Goal: Task Accomplishment & Management: Manage account settings

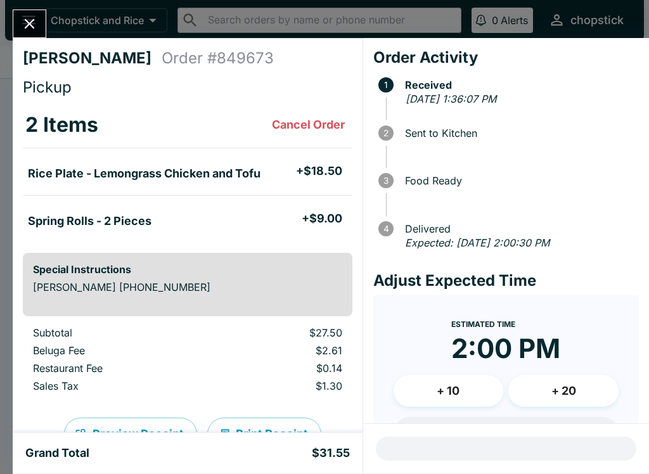
click at [23, 33] on button "Close" at bounding box center [29, 23] width 32 height 27
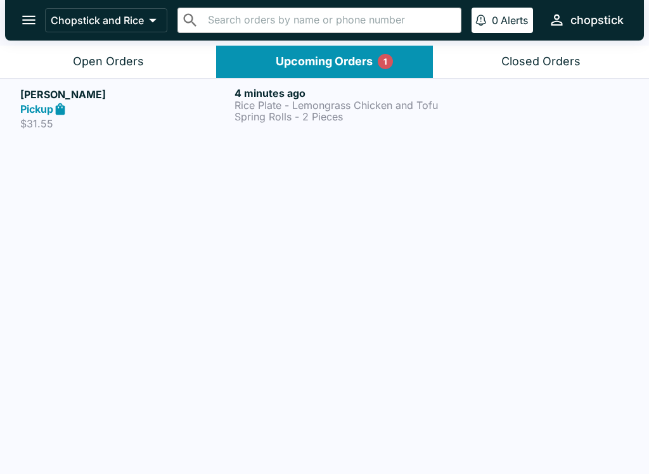
click at [141, 75] on button "Open Orders" at bounding box center [108, 62] width 216 height 32
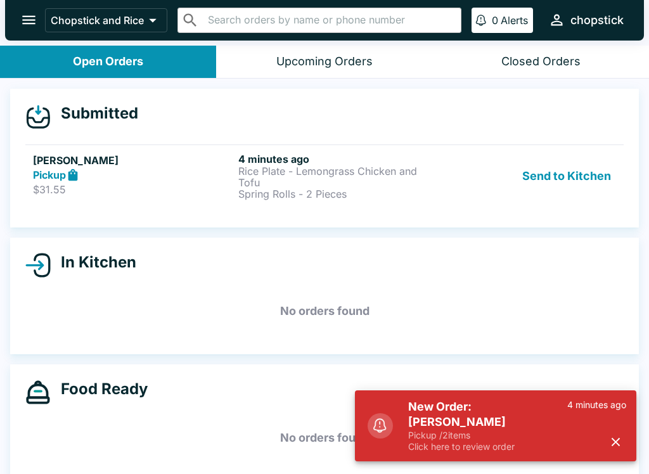
click at [439, 430] on p "Pickup / 2 items" at bounding box center [487, 435] width 159 height 11
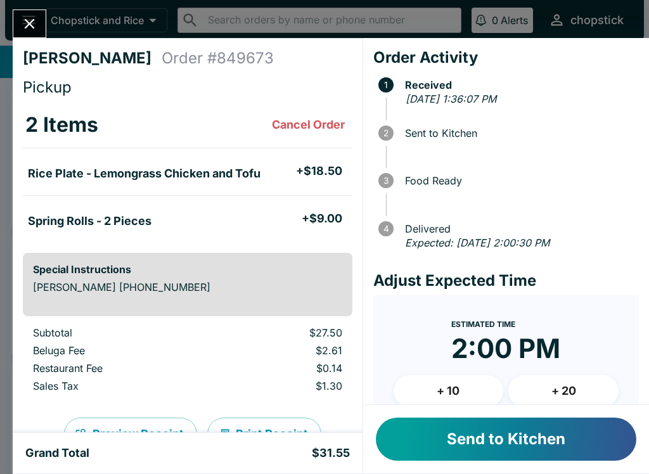
click at [432, 438] on button "Send to Kitchen" at bounding box center [506, 439] width 261 height 43
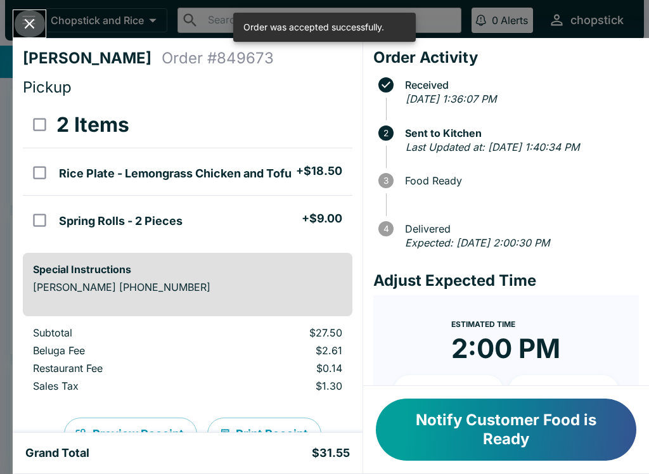
click at [32, 18] on icon "Close" at bounding box center [29, 23] width 17 height 17
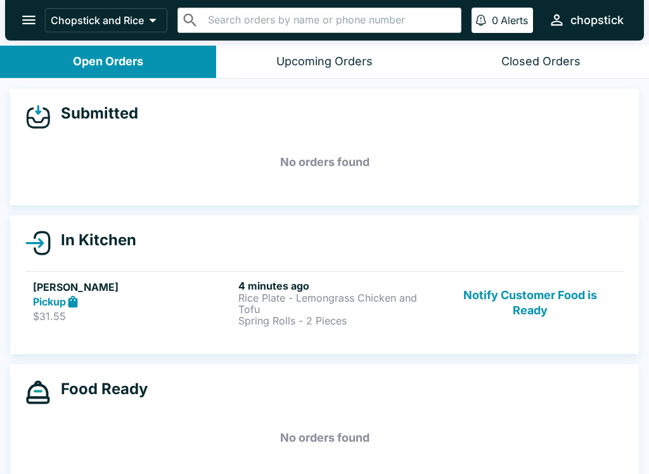
click at [252, 297] on p "Rice Plate - Lemongrass Chicken and Tofu" at bounding box center [338, 303] width 200 height 23
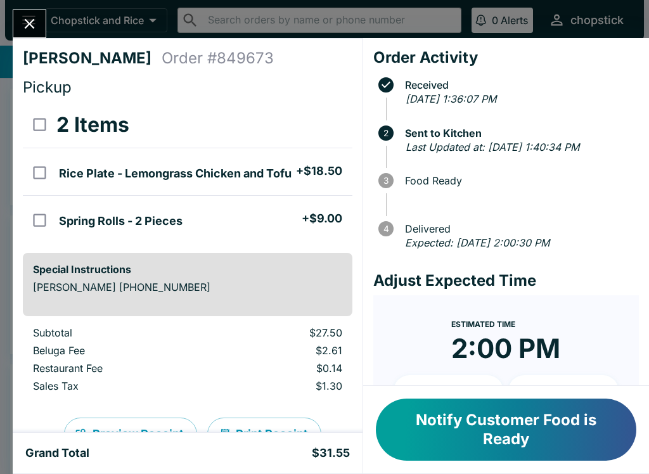
click at [30, 23] on icon "Close" at bounding box center [30, 24] width 10 height 10
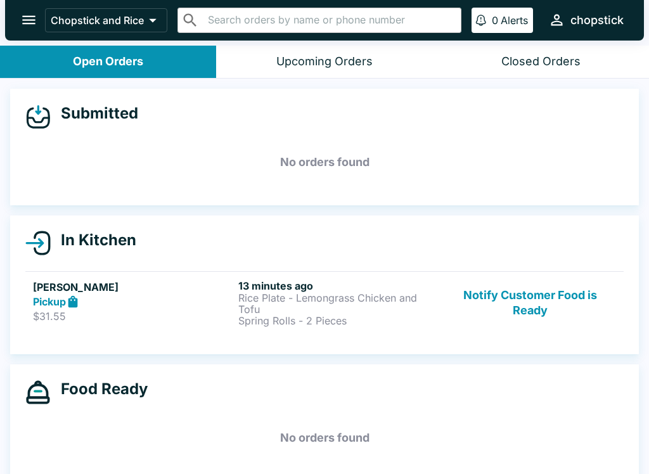
click at [162, 304] on div "Pickup" at bounding box center [133, 302] width 200 height 15
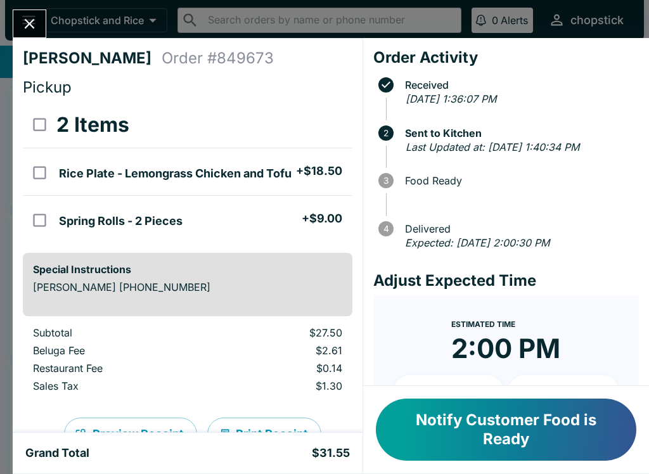
click at [47, 48] on div "[PERSON_NAME] Order # 849673 Pickup 2 Items Rice Plate - Lemongrass Chicken and…" at bounding box center [188, 235] width 350 height 395
click at [34, 34] on button "Close" at bounding box center [29, 23] width 32 height 27
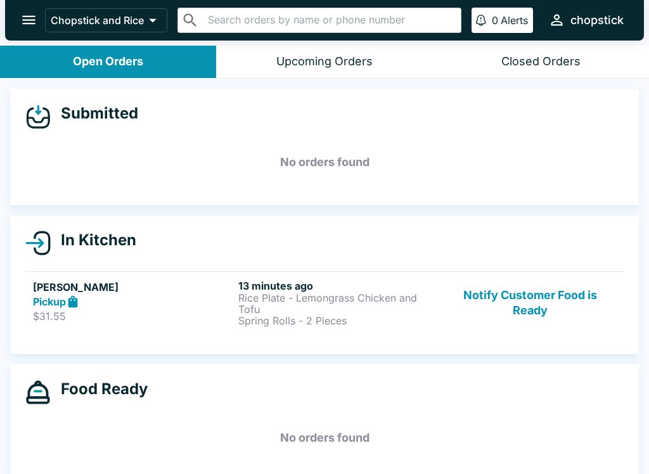
click at [518, 297] on button "Notify Customer Food is Ready" at bounding box center [530, 303] width 172 height 47
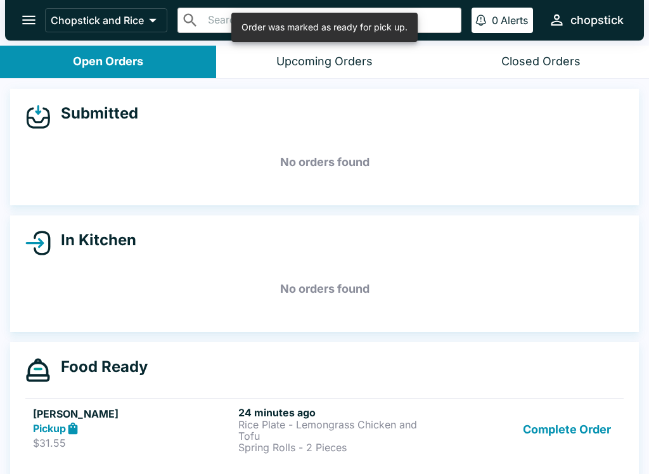
click at [560, 440] on button "Complete Order" at bounding box center [567, 429] width 98 height 47
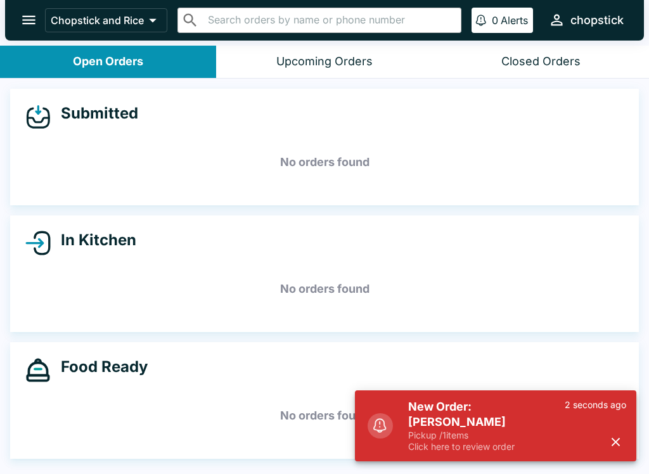
click at [505, 445] on p "Click here to review order" at bounding box center [486, 446] width 157 height 11
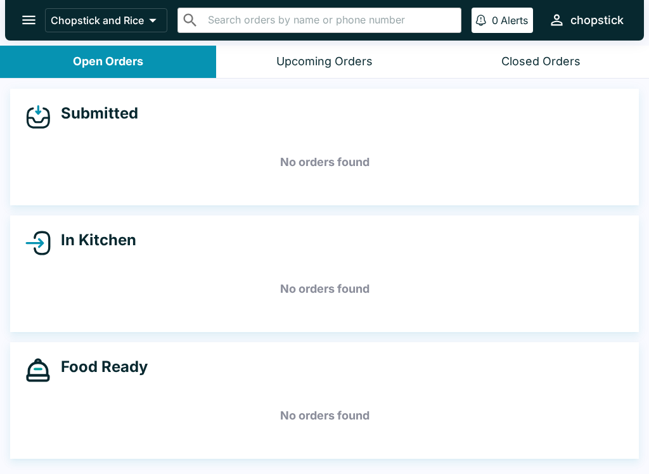
click at [488, 397] on h5 "No orders found" at bounding box center [324, 416] width 598 height 46
click at [332, 70] on button "Upcoming Orders" at bounding box center [324, 62] width 216 height 32
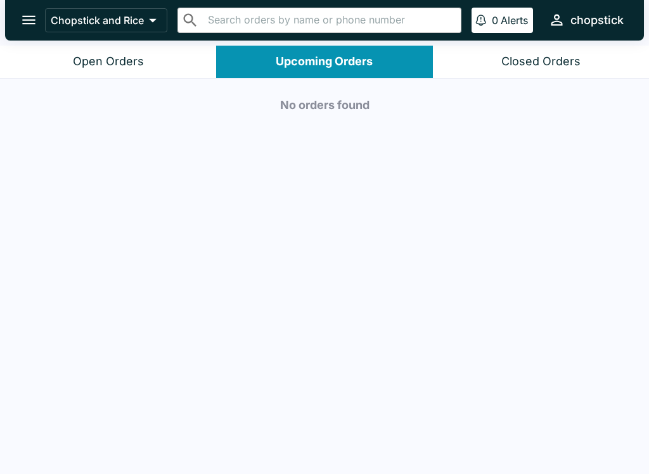
click at [506, 75] on button "Closed Orders" at bounding box center [541, 62] width 216 height 32
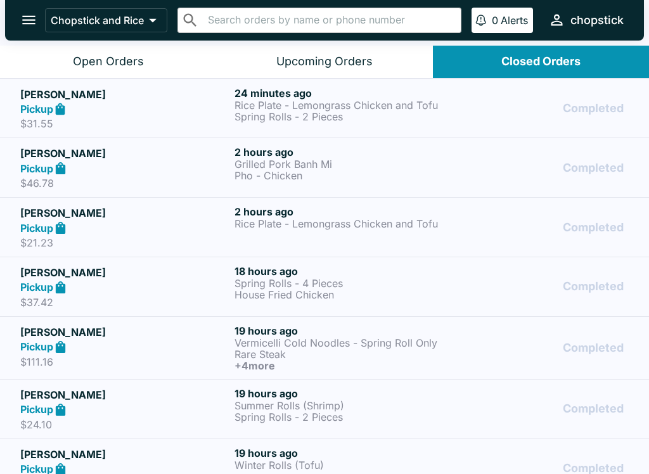
click at [86, 67] on div "Open Orders" at bounding box center [108, 62] width 71 height 15
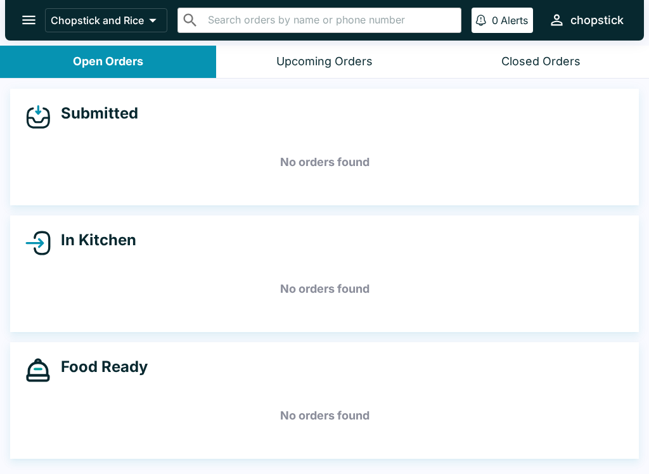
click at [337, 231] on div "In Kitchen" at bounding box center [324, 243] width 598 height 25
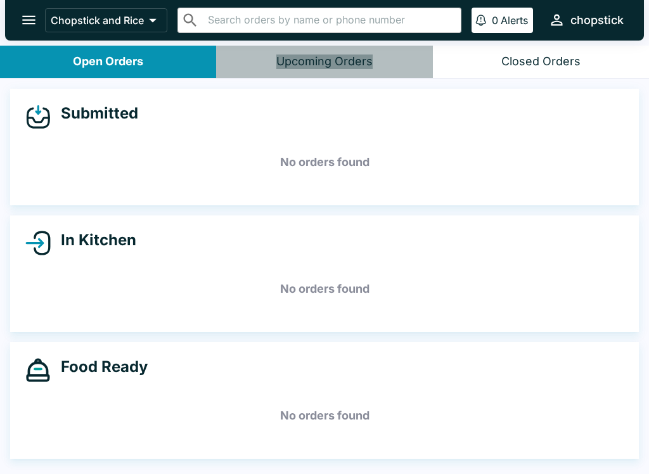
click at [414, 56] on button "Upcoming Orders" at bounding box center [324, 62] width 216 height 32
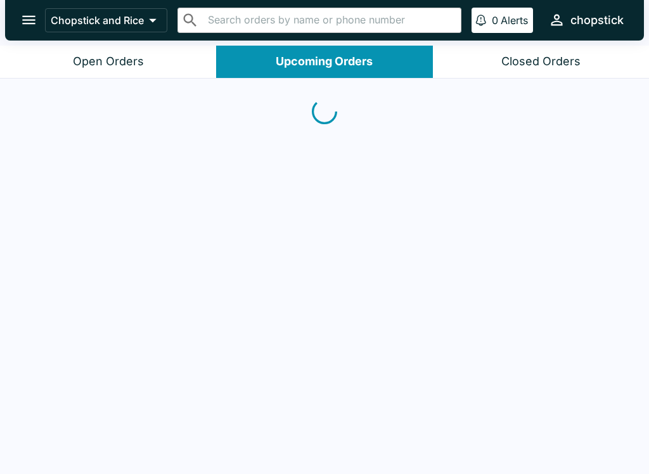
click at [528, 63] on div "Closed Orders" at bounding box center [540, 62] width 79 height 15
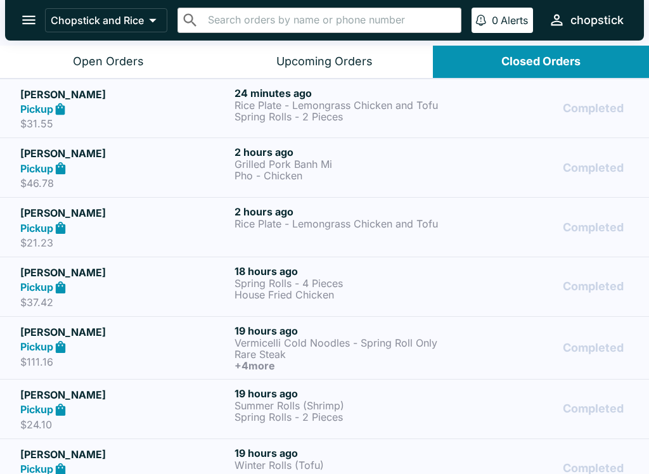
click at [139, 49] on button "Open Orders" at bounding box center [108, 62] width 216 height 32
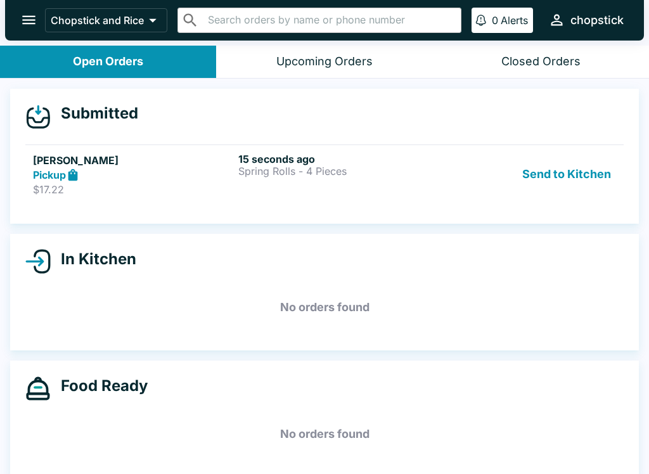
click at [358, 182] on div "15 seconds ago Spring Rolls - 4 Pieces" at bounding box center [338, 175] width 200 height 44
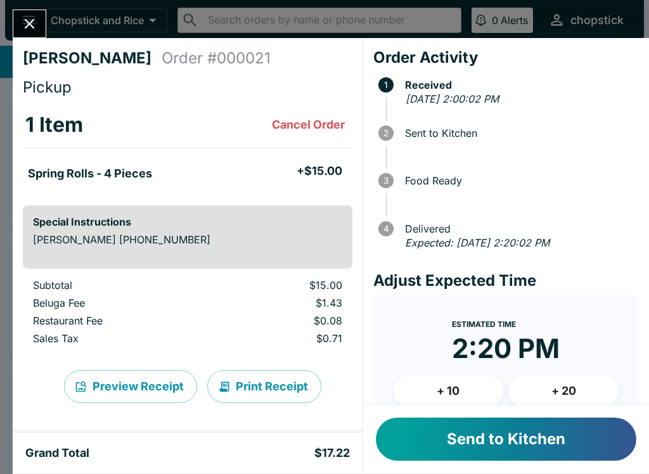
click at [510, 411] on div "Send to Kitchen" at bounding box center [506, 439] width 286 height 68
click at [522, 434] on button "Send to Kitchen" at bounding box center [506, 439] width 261 height 43
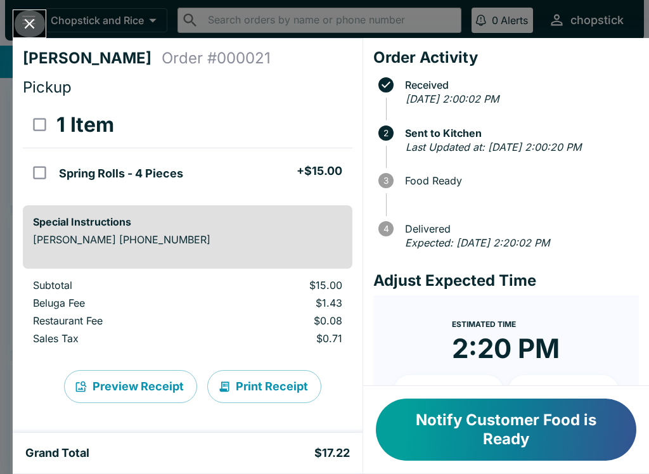
click at [30, 30] on icon "Close" at bounding box center [29, 23] width 17 height 17
